Goal: Information Seeking & Learning: Find contact information

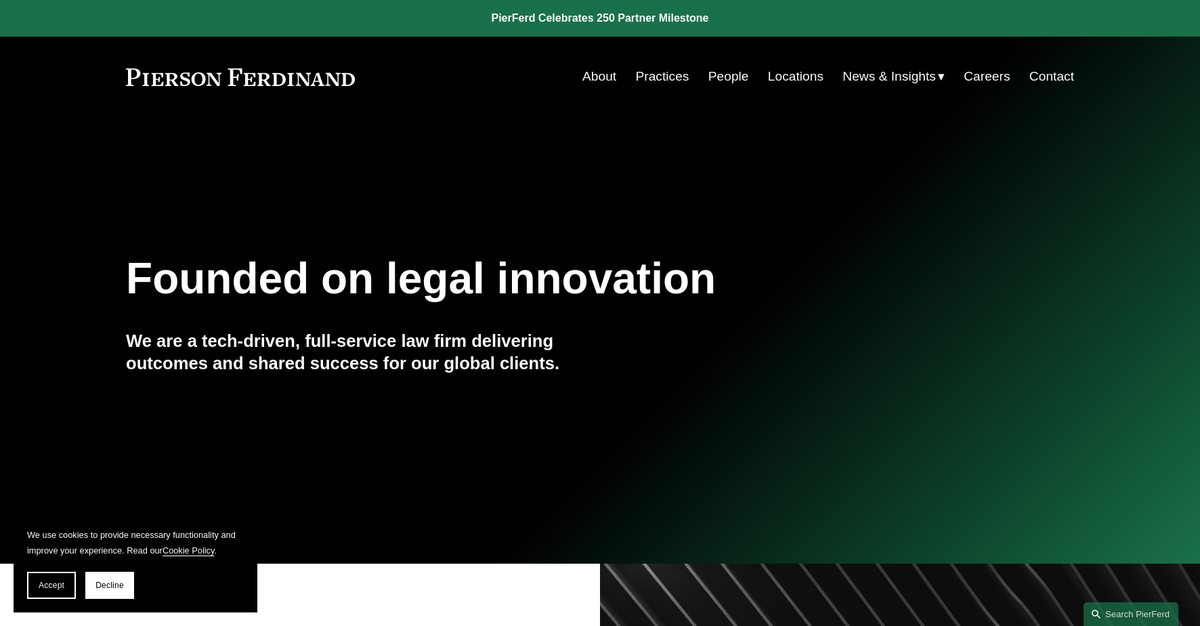
click at [729, 76] on link "People" at bounding box center [728, 77] width 41 height 26
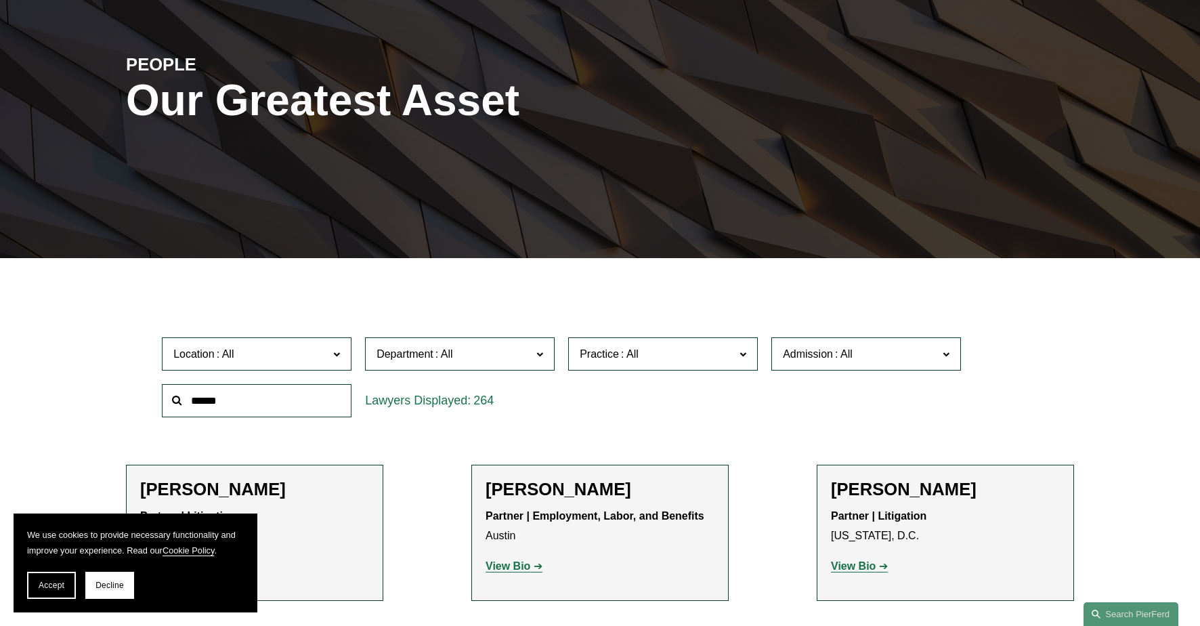
scroll to position [225, 0]
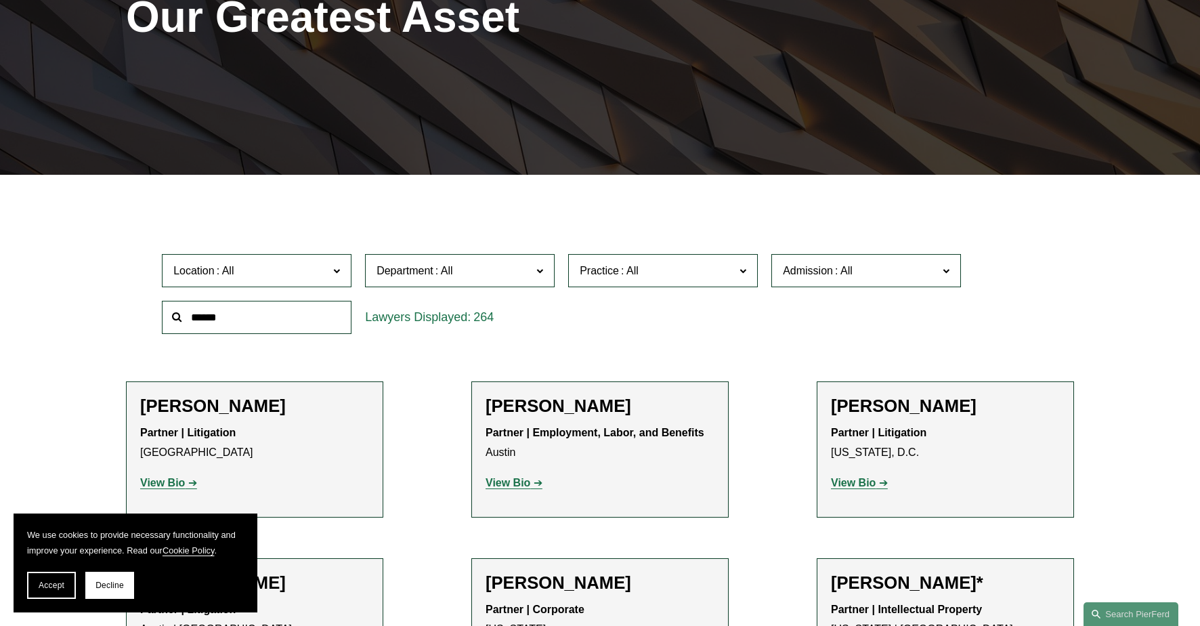
click at [267, 319] on input "text" at bounding box center [257, 317] width 190 height 33
click at [269, 310] on input "******" at bounding box center [257, 317] width 190 height 33
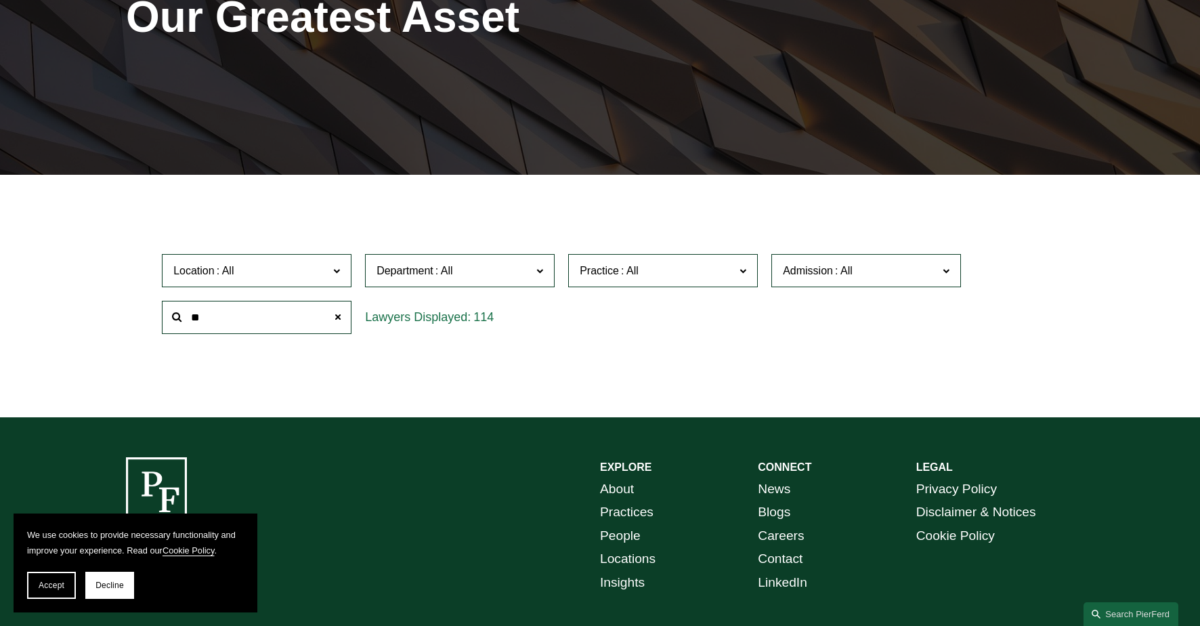
type input "*"
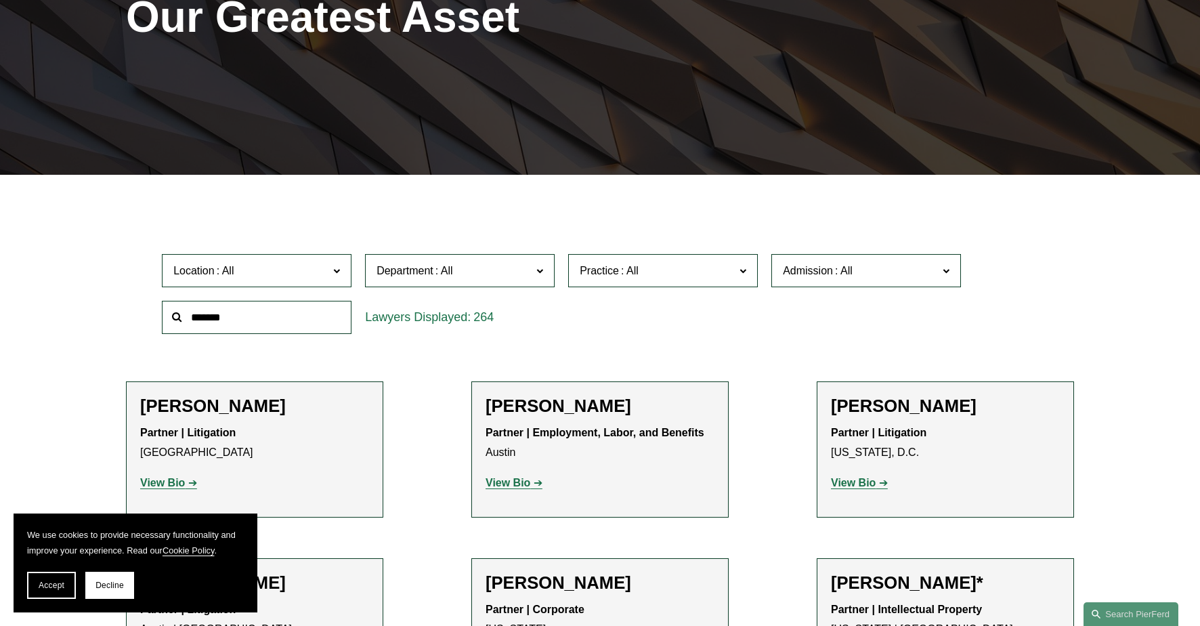
type input "*******"
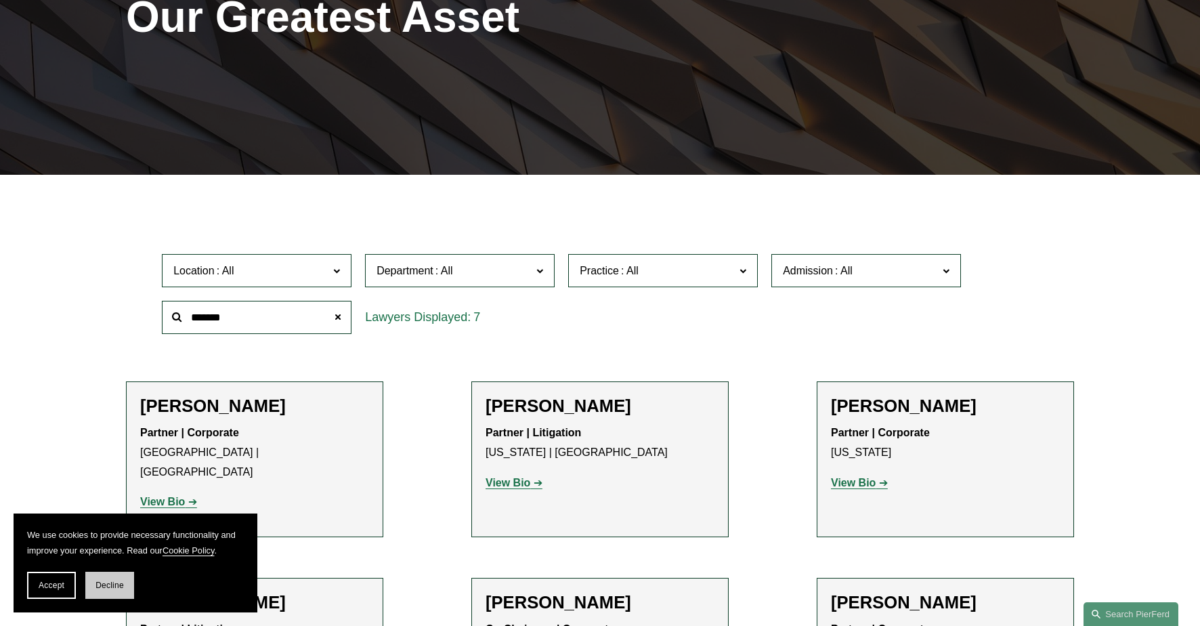
click at [108, 583] on span "Decline" at bounding box center [109, 584] width 28 height 9
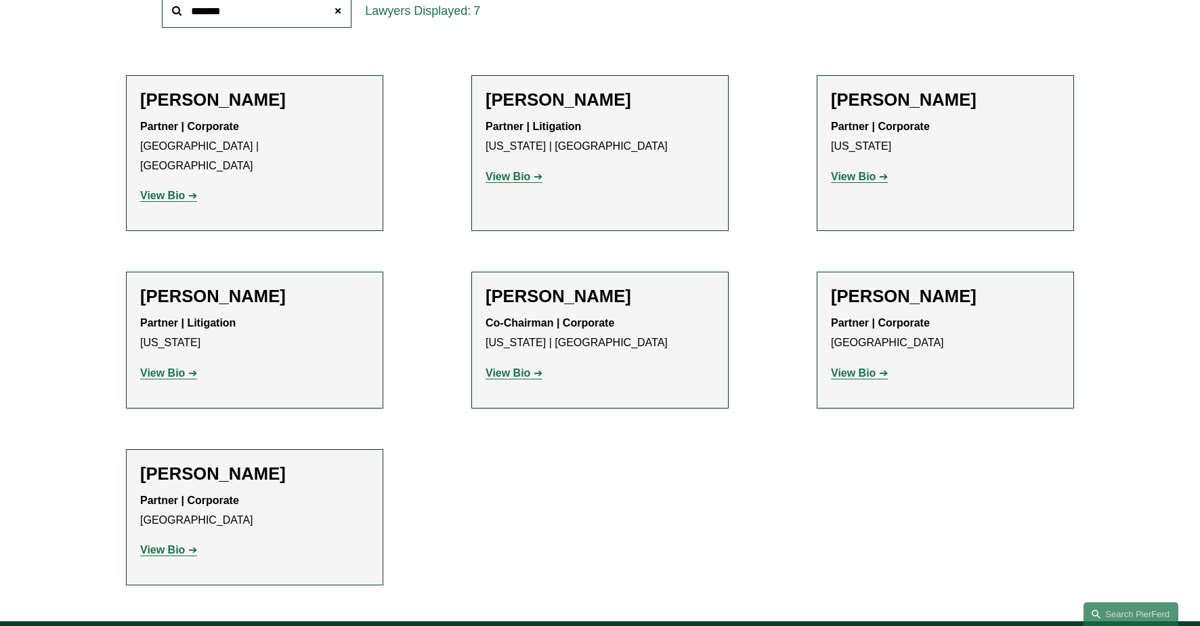
scroll to position [564, 0]
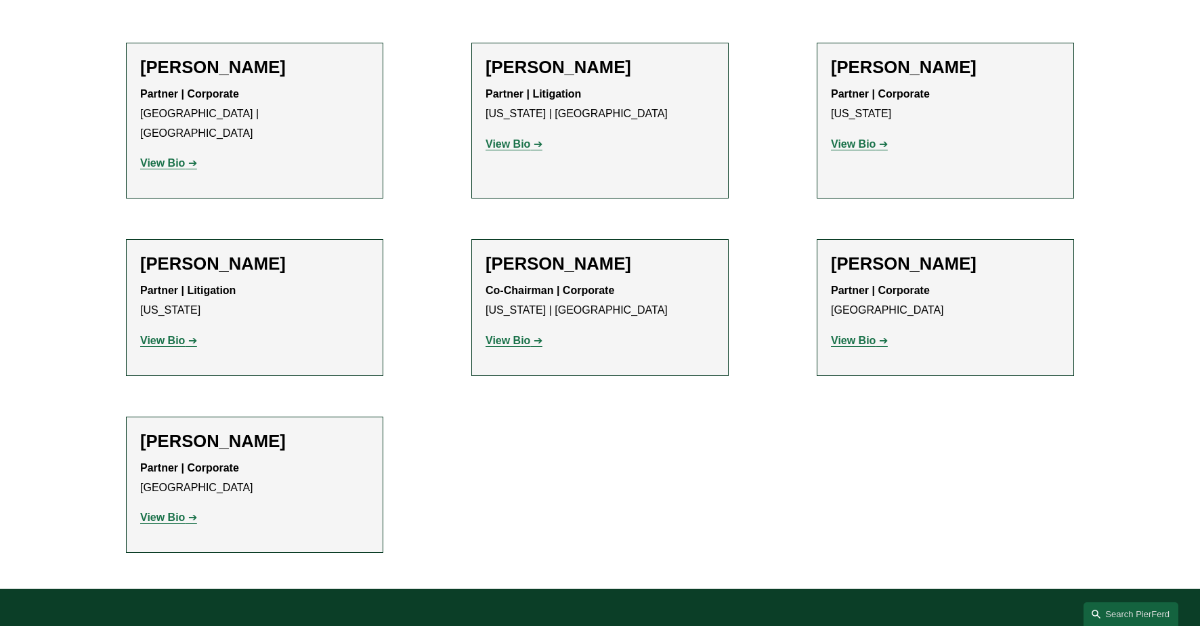
click at [165, 511] on strong "View Bio" at bounding box center [162, 517] width 45 height 12
click at [558, 253] on h2 "Michael Pierson" at bounding box center [599, 263] width 229 height 21
click at [500, 334] on strong "View Bio" at bounding box center [507, 340] width 45 height 12
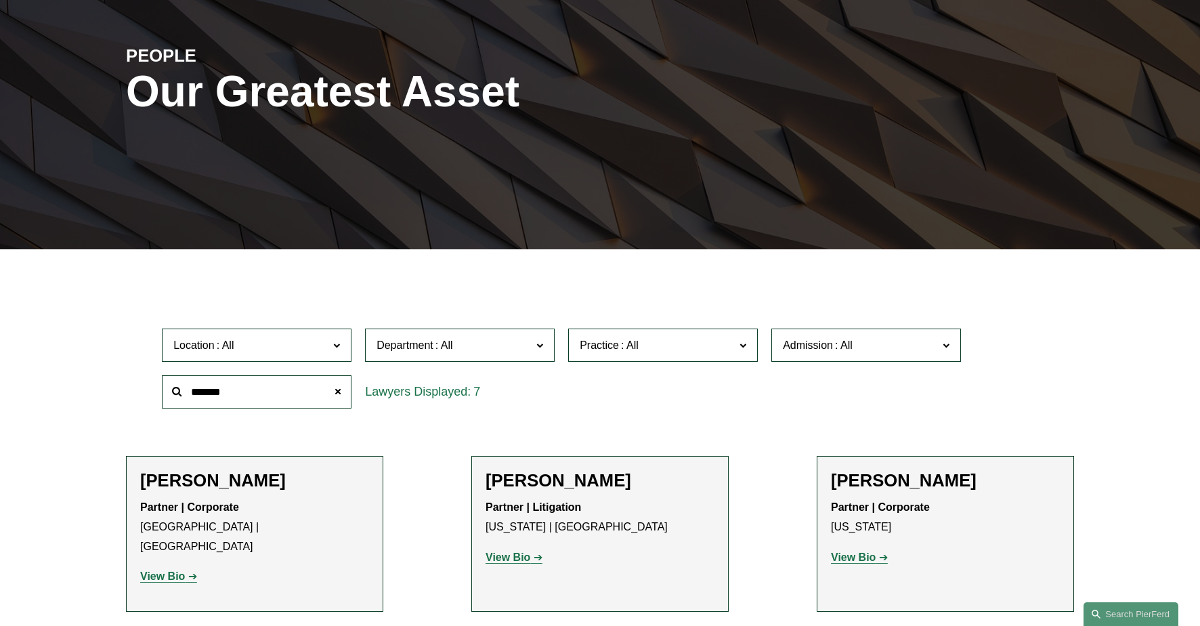
scroll to position [0, 0]
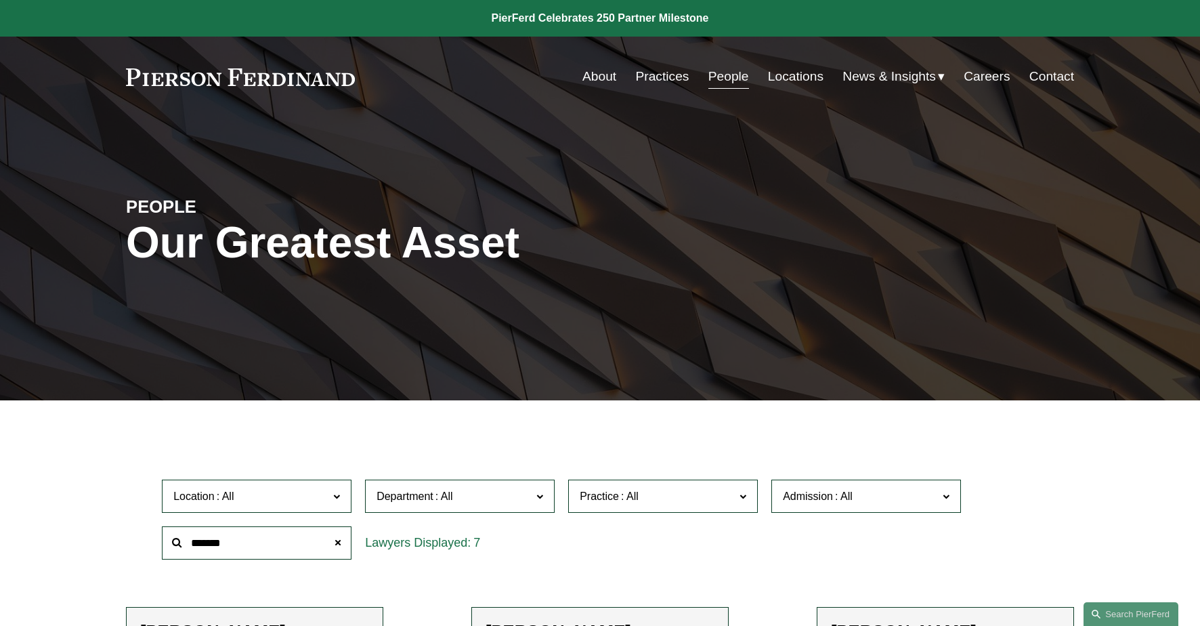
click at [542, 497] on span at bounding box center [539, 496] width 7 height 18
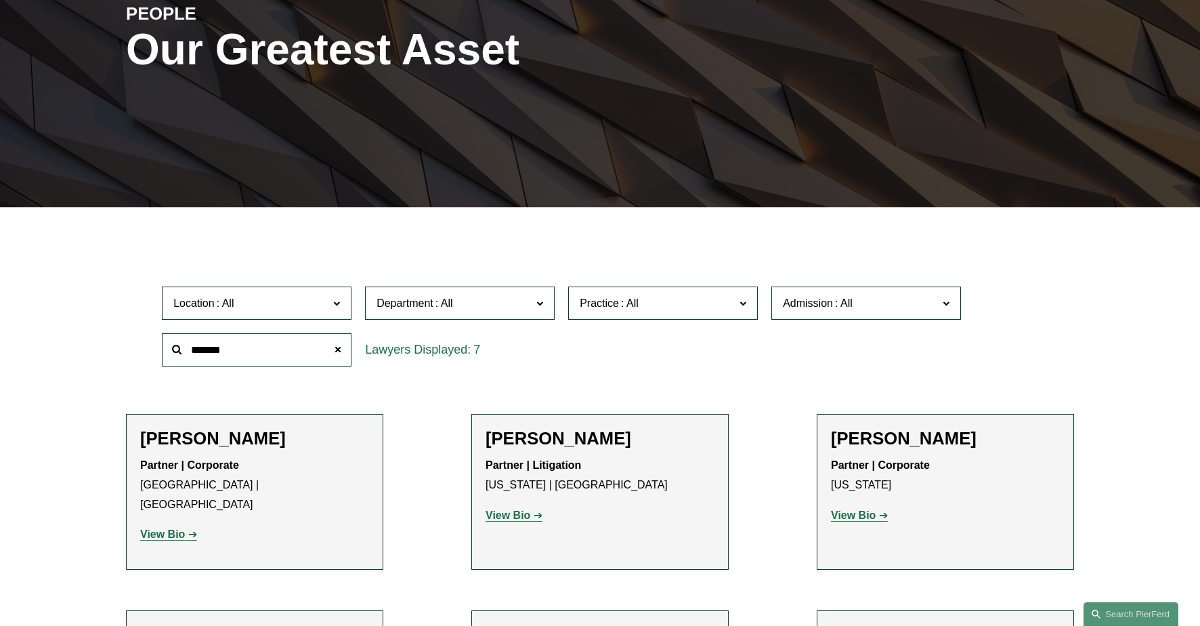
scroll to position [225, 0]
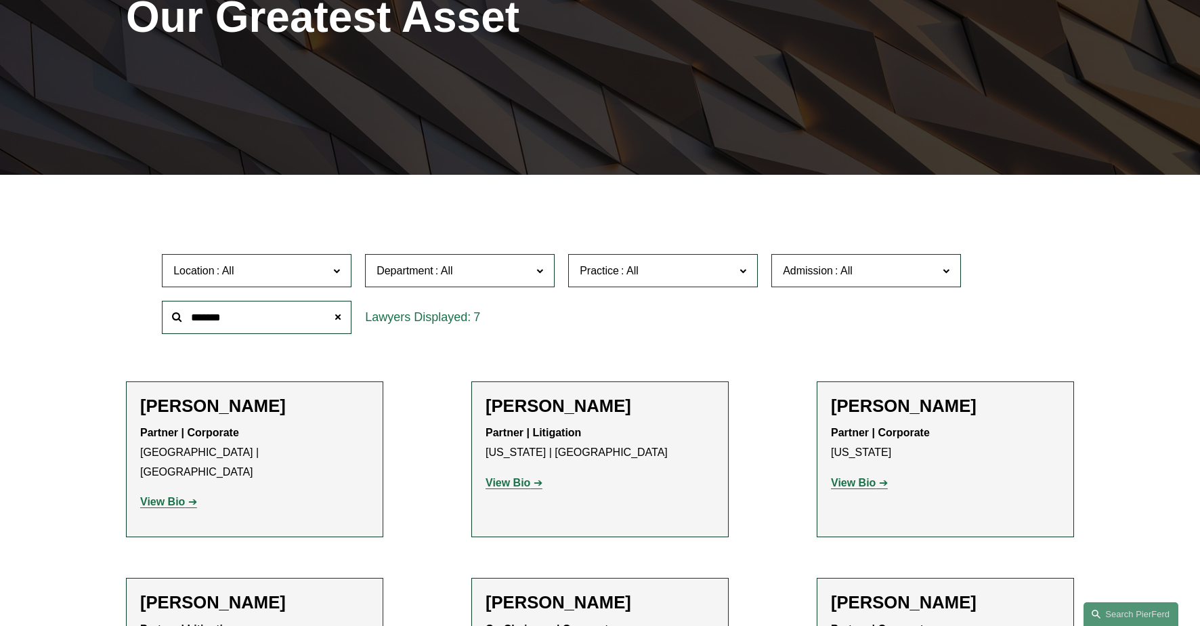
click at [0, 0] on link "Corporate" at bounding box center [0, 0] width 0 height 0
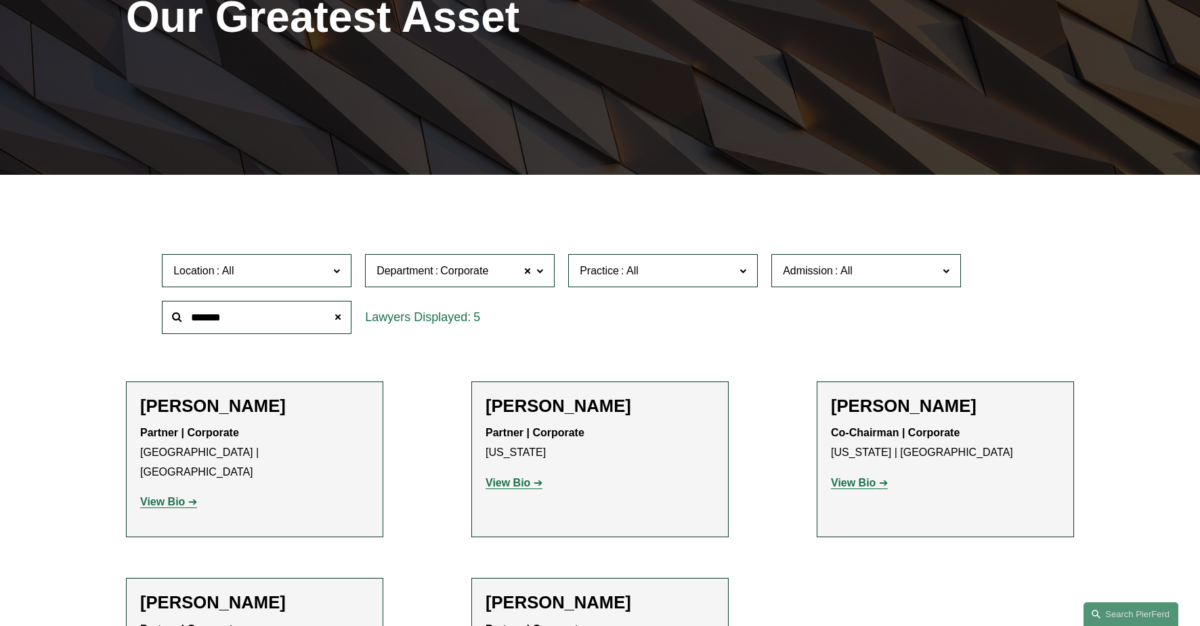
click at [338, 269] on span at bounding box center [336, 270] width 7 height 18
click at [0, 0] on link "[US_STATE]" at bounding box center [0, 0] width 0 height 0
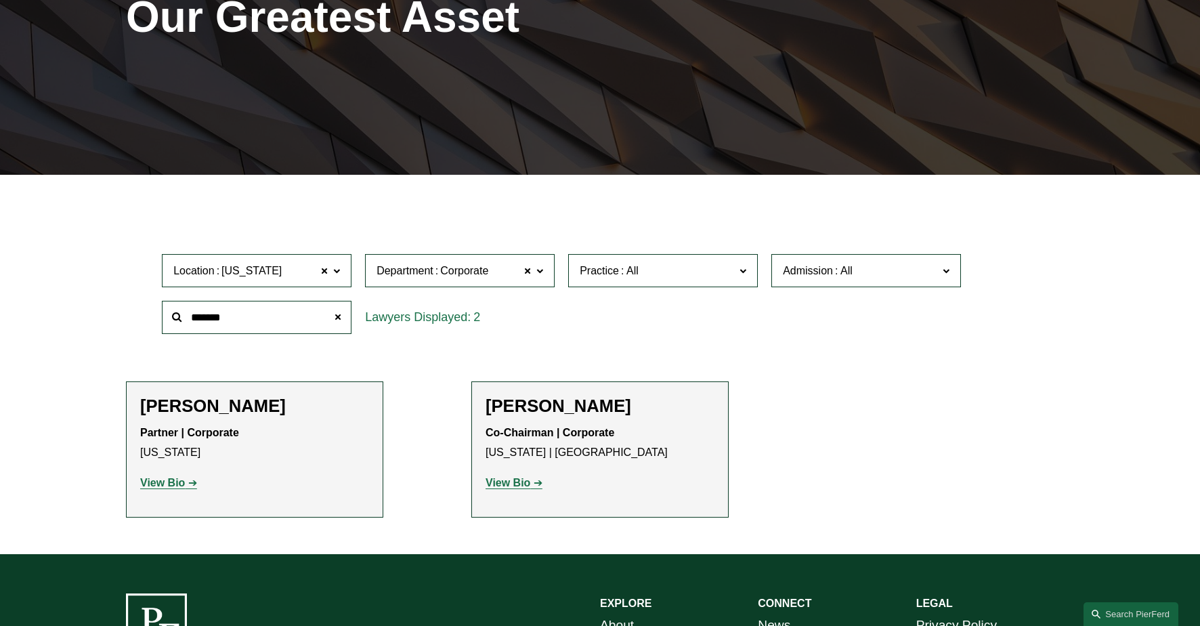
click at [170, 483] on strong "View Bio" at bounding box center [162, 483] width 45 height 12
click at [338, 267] on span at bounding box center [336, 270] width 7 height 18
click at [0, 0] on link "Philadelphia" at bounding box center [0, 0] width 0 height 0
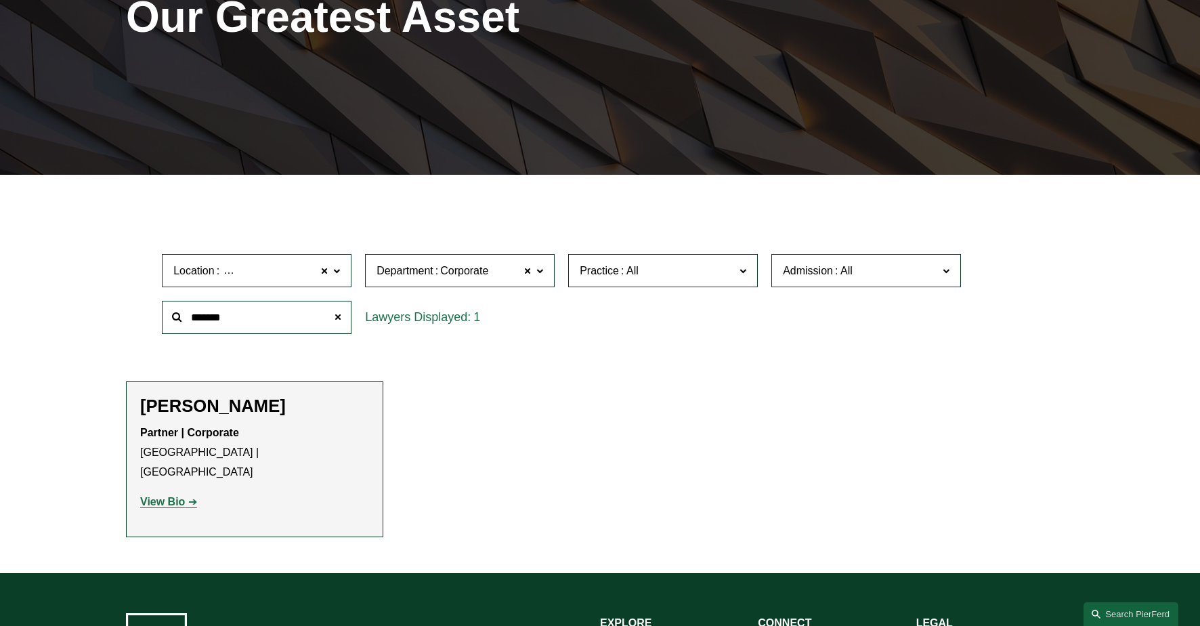
click at [177, 496] on strong "View Bio" at bounding box center [162, 502] width 45 height 12
click at [338, 276] on span at bounding box center [336, 270] width 7 height 18
click at [0, 0] on link "Princeton" at bounding box center [0, 0] width 0 height 0
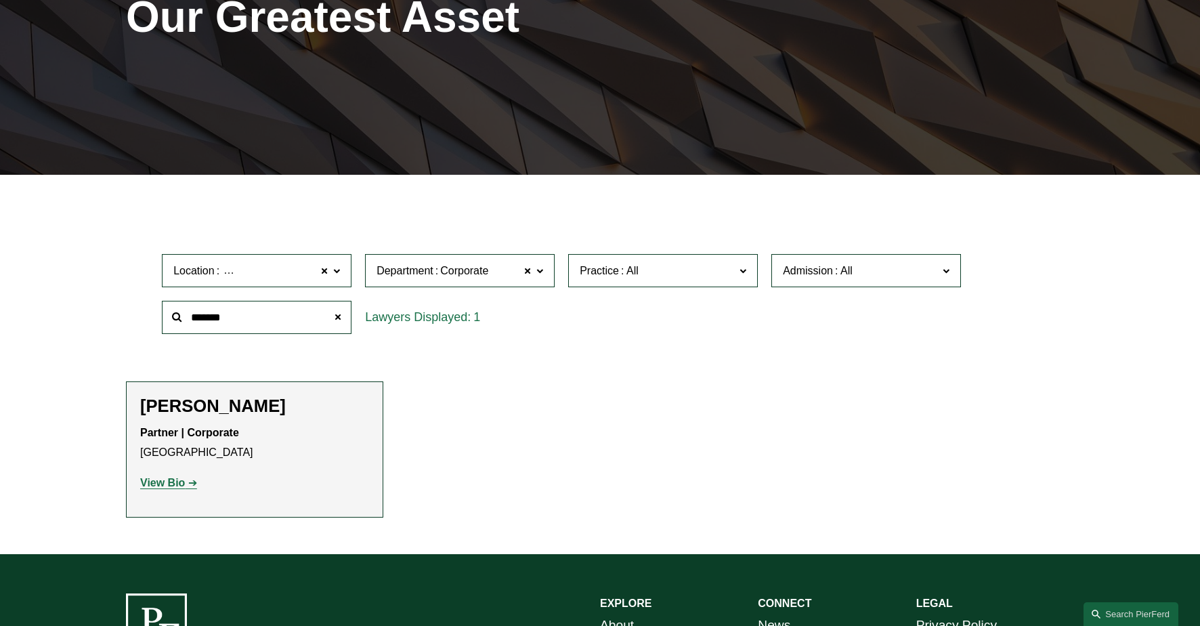
click at [335, 270] on span at bounding box center [336, 270] width 7 height 18
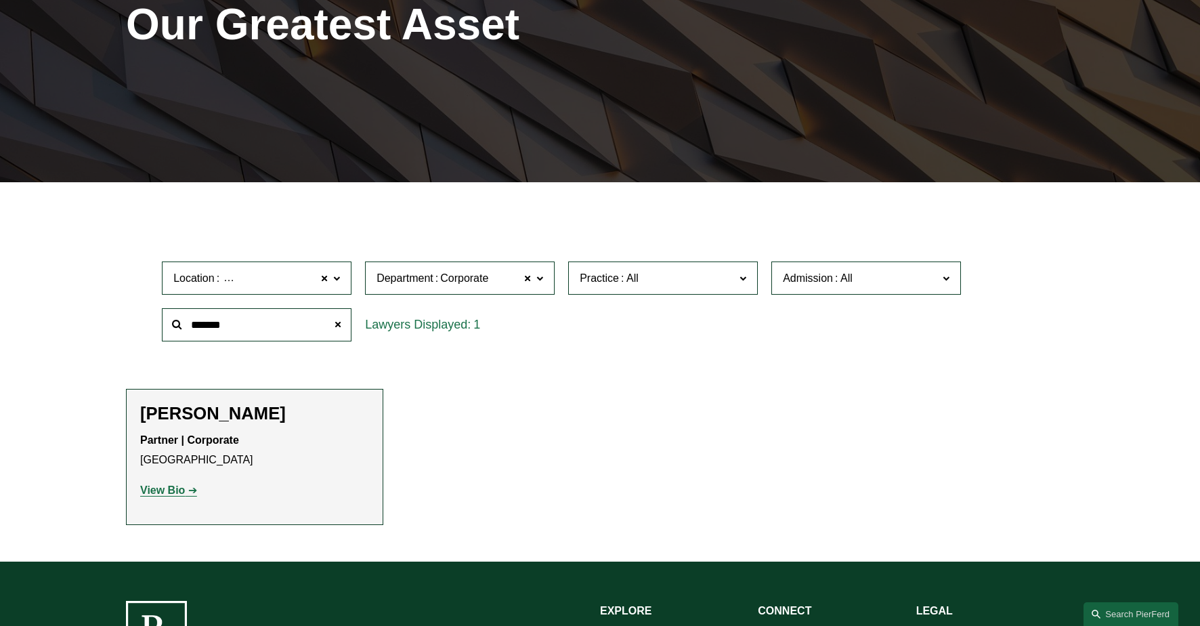
scroll to position [264, 0]
